Goal: Browse casually: Explore the website without a specific task or goal

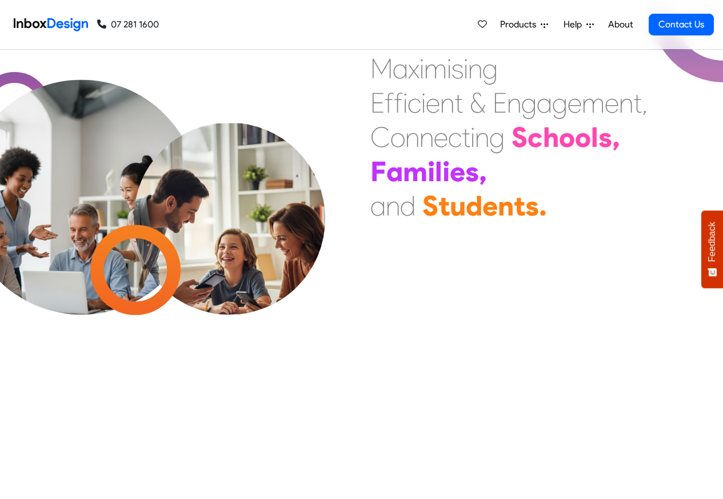
scroll to position [960, 0]
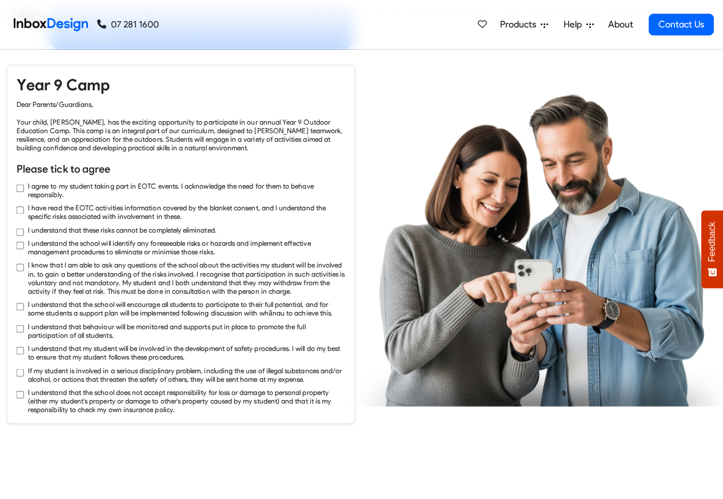
checkbox input "true"
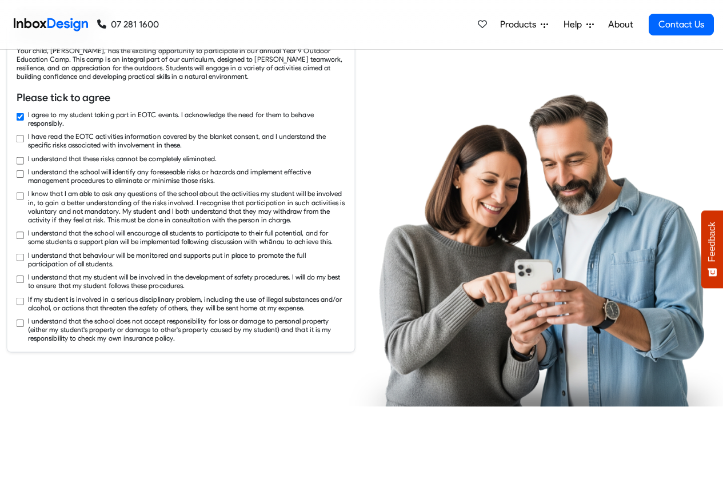
checkbox input "true"
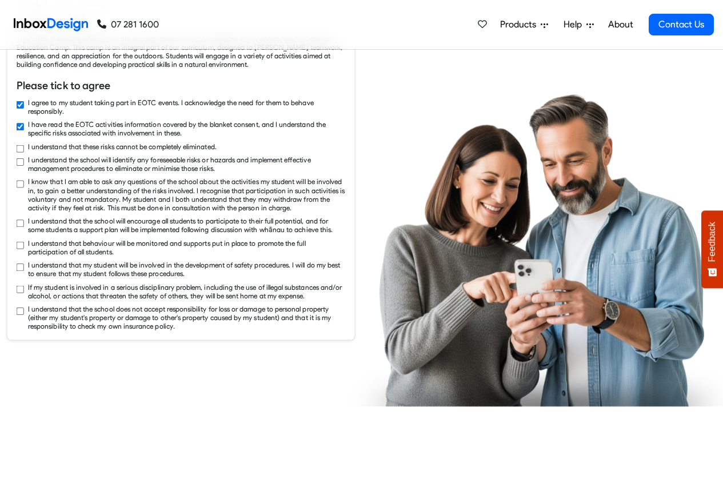
checkbox input "true"
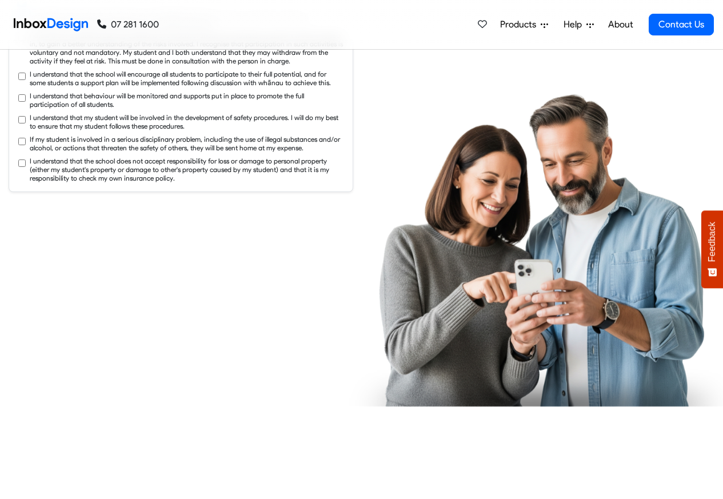
checkbox input "true"
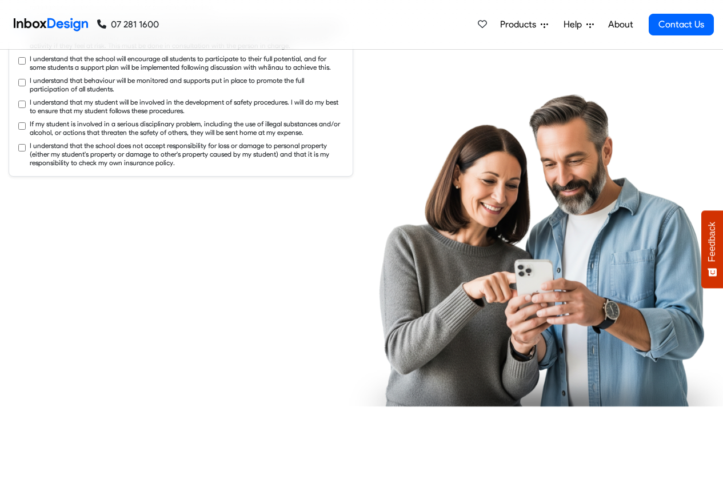
checkbox input "true"
